Goal: Navigation & Orientation: Find specific page/section

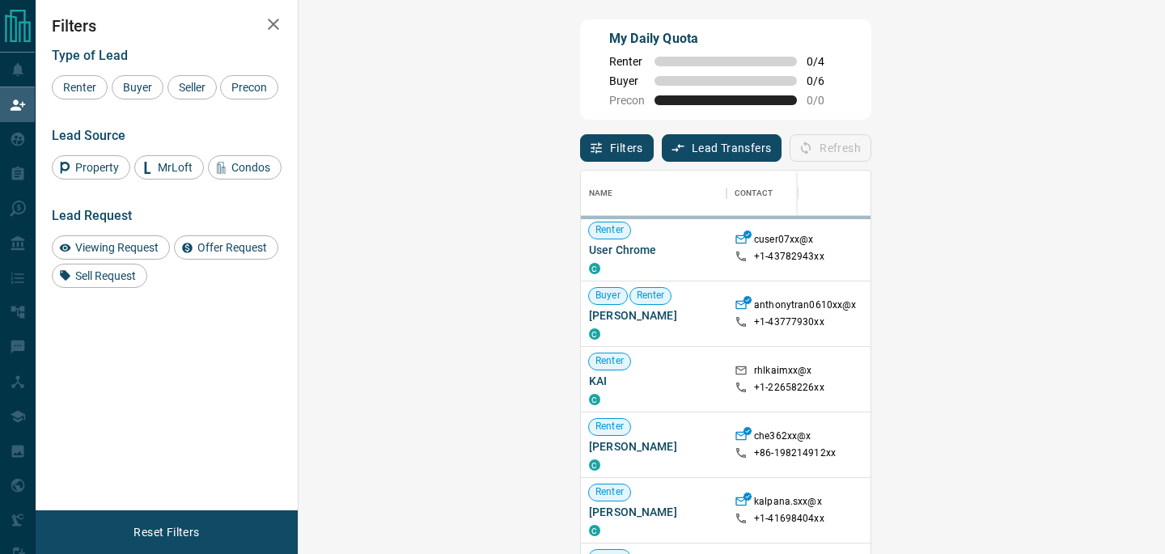
scroll to position [418, 832]
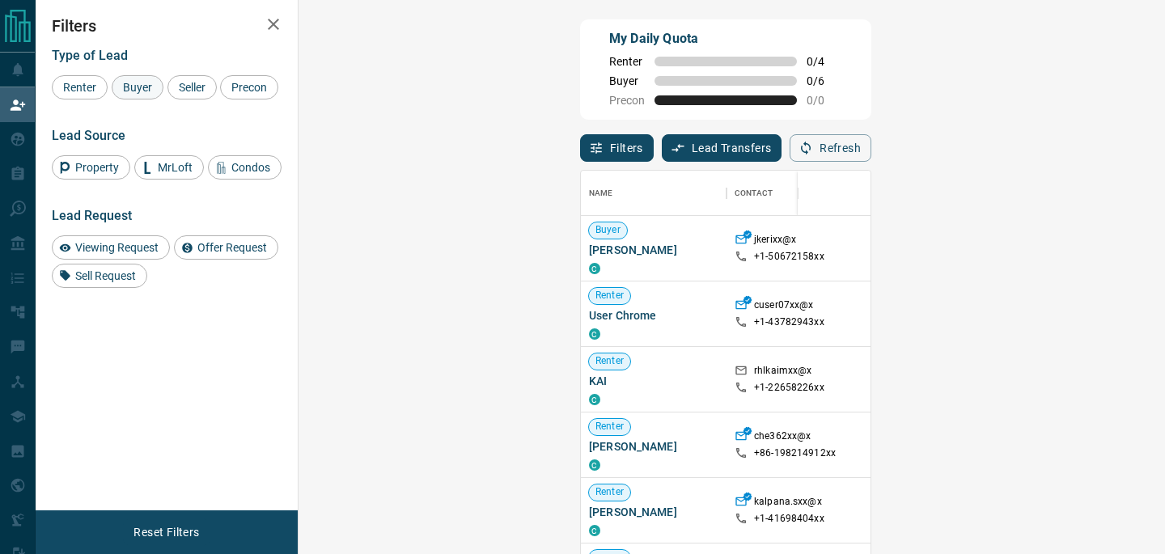
click at [138, 86] on span "Buyer" at bounding box center [137, 87] width 40 height 13
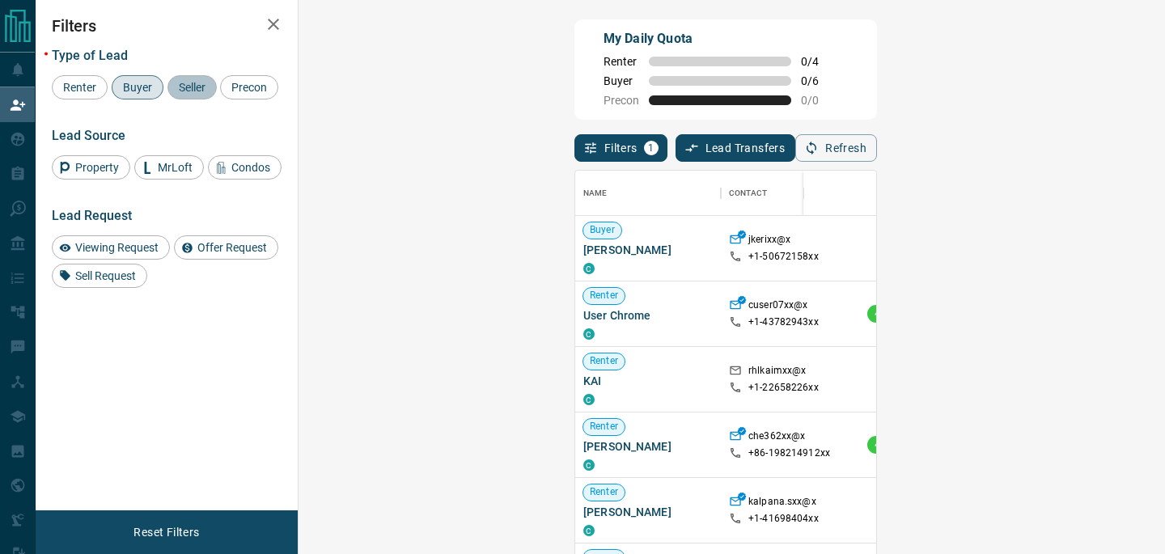
click at [193, 83] on span "Seller" at bounding box center [192, 87] width 38 height 13
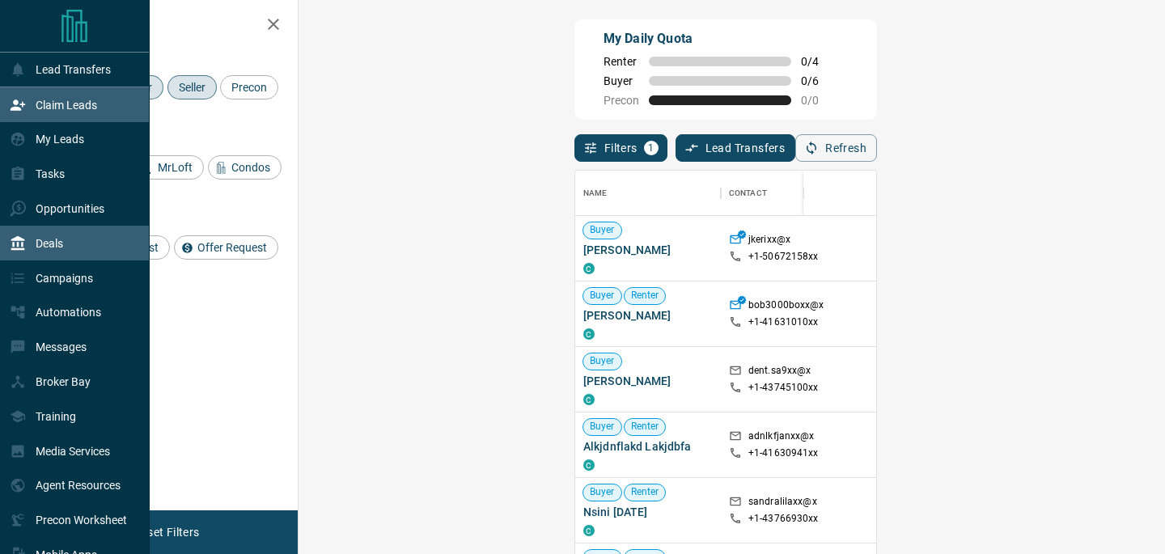
click at [63, 248] on p "Deals" at bounding box center [50, 243] width 28 height 13
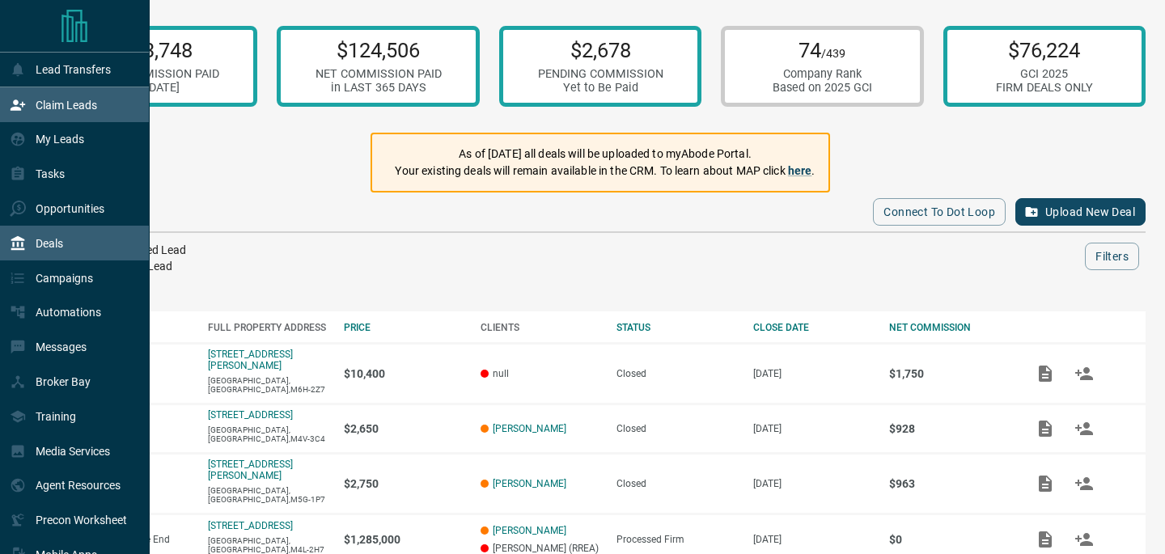
click at [79, 112] on p "Claim Leads" at bounding box center [67, 105] width 62 height 13
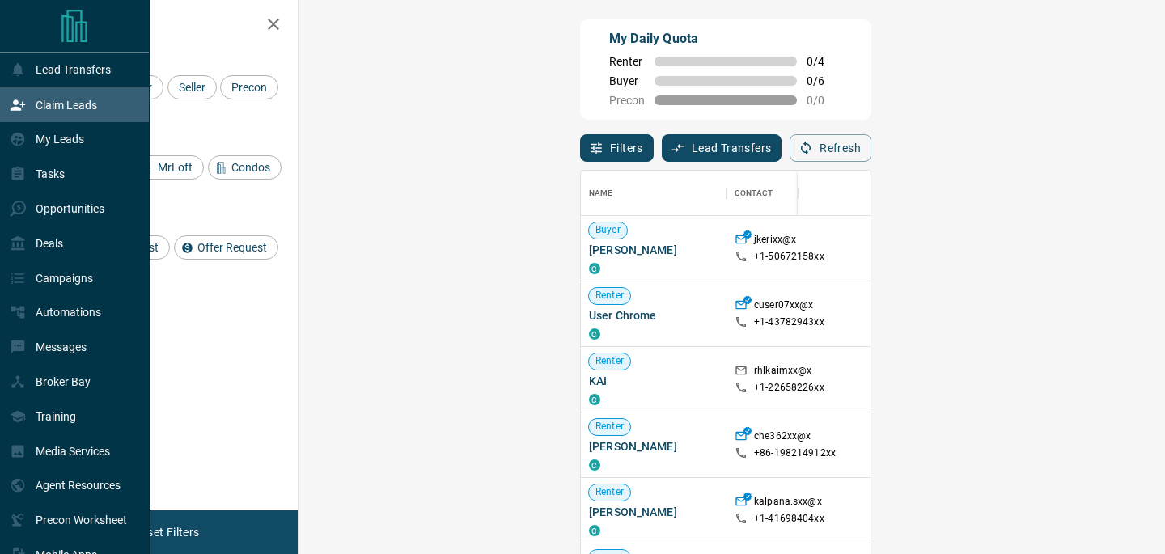
scroll to position [418, 832]
click at [79, 112] on p "Claim Leads" at bounding box center [67, 105] width 62 height 13
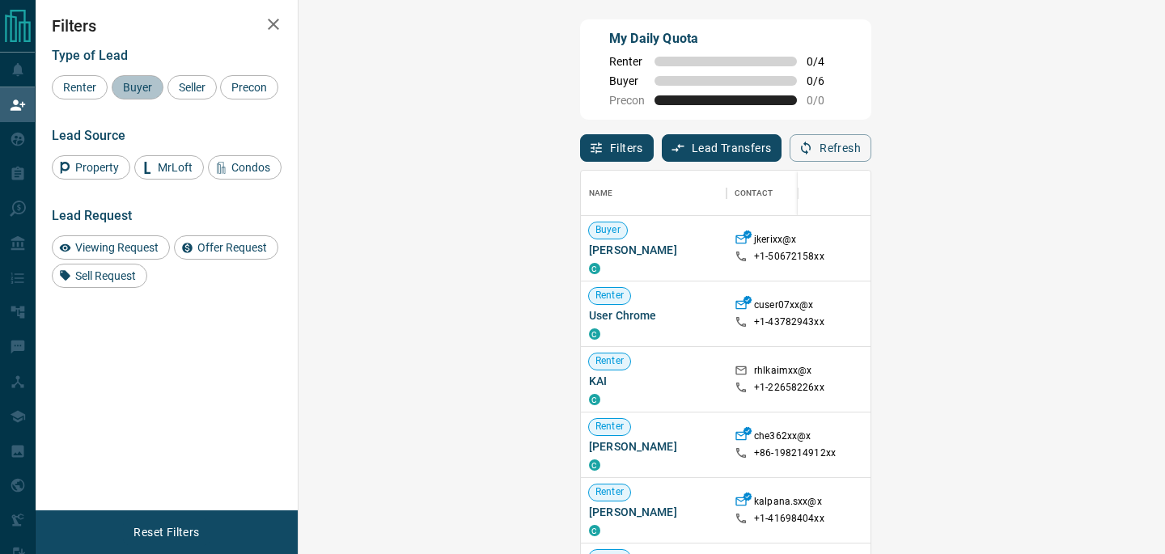
click at [138, 84] on span "Buyer" at bounding box center [137, 87] width 40 height 13
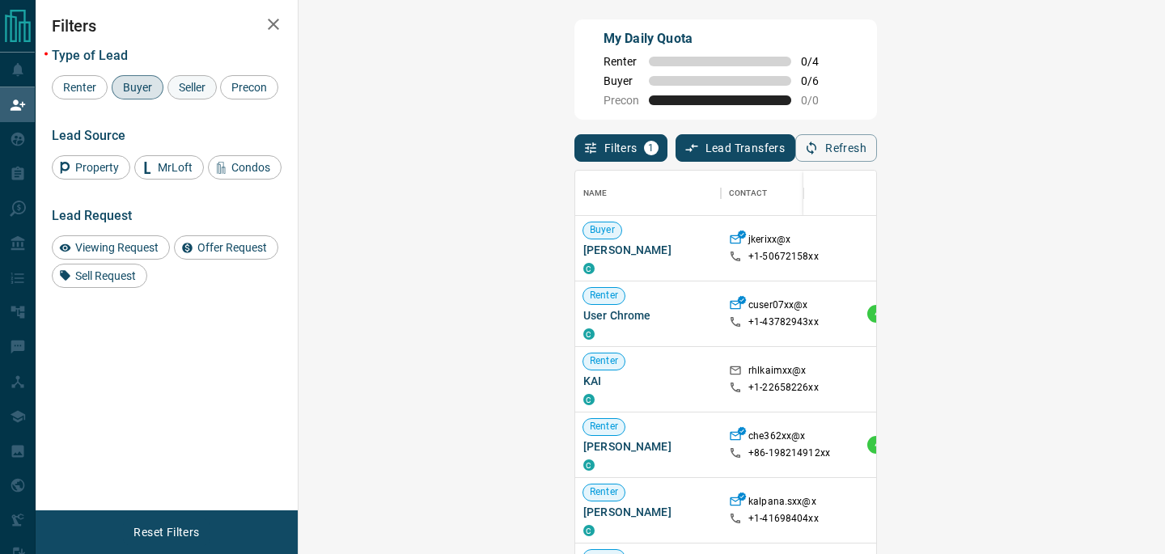
click at [176, 85] on span "Seller" at bounding box center [192, 87] width 38 height 13
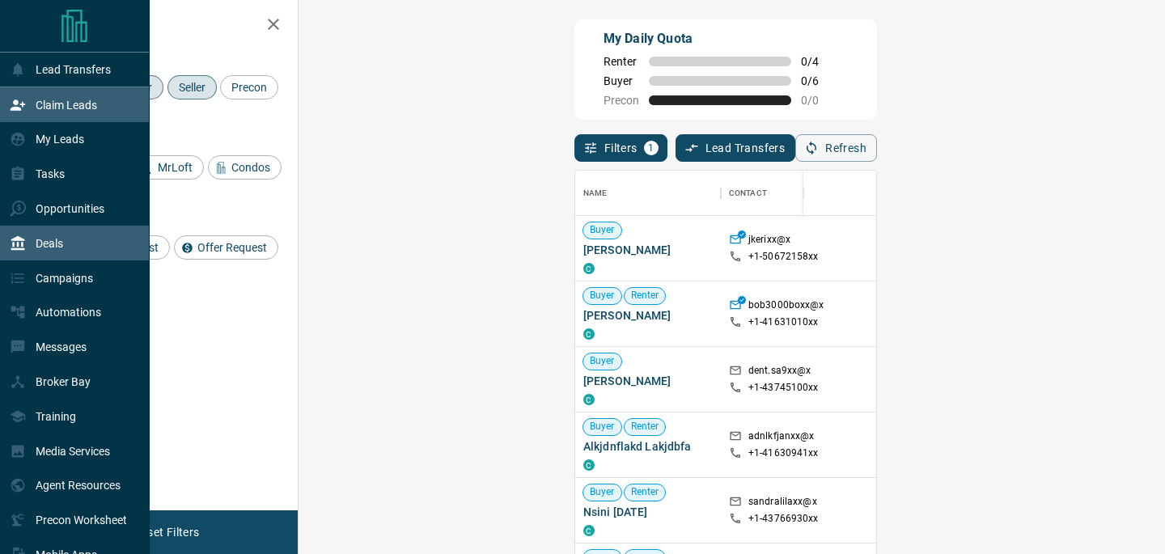
click at [62, 244] on p "Deals" at bounding box center [50, 243] width 28 height 13
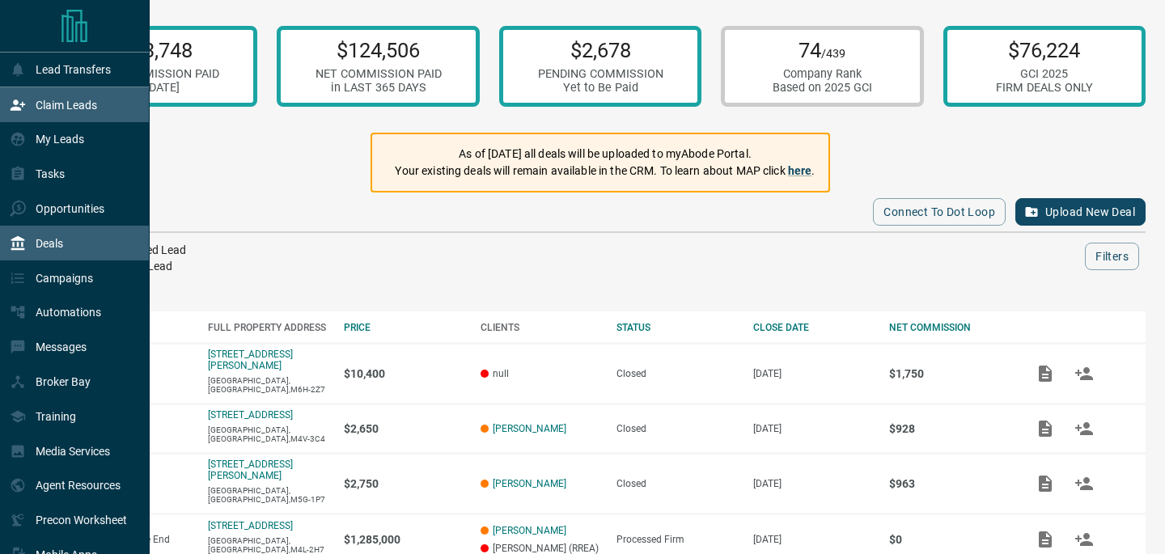
click at [82, 104] on p "Claim Leads" at bounding box center [67, 105] width 62 height 13
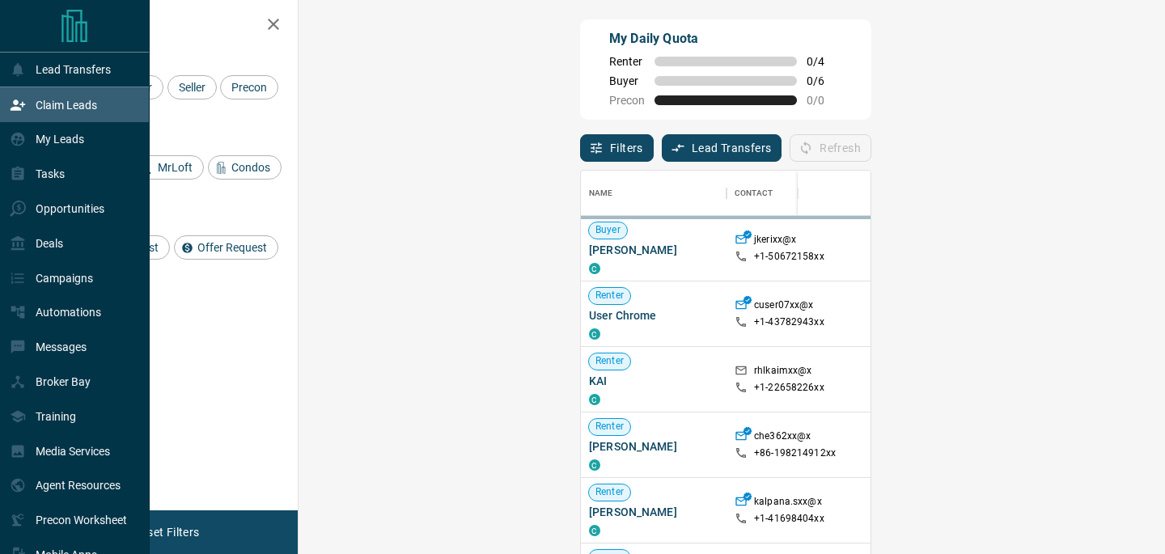
scroll to position [418, 832]
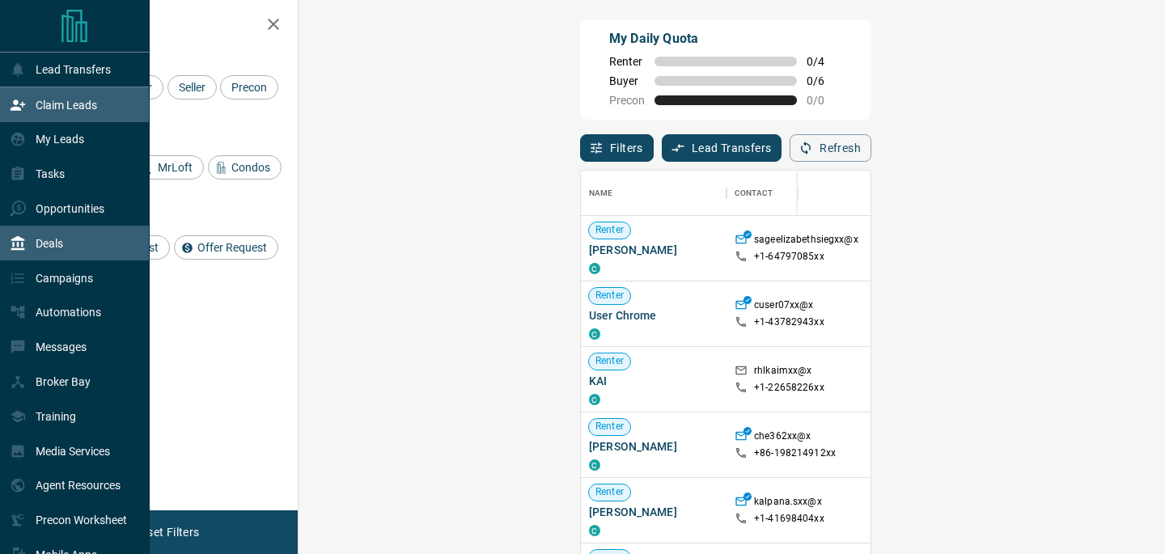
click at [74, 251] on div "Deals" at bounding box center [75, 243] width 150 height 35
